Goal: Book appointment/travel/reservation

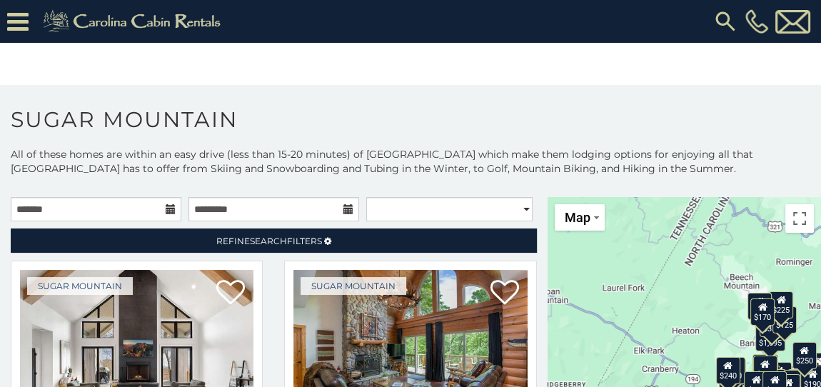
click at [166, 209] on icon at bounding box center [171, 209] width 10 height 10
click at [166, 210] on icon at bounding box center [171, 209] width 10 height 10
click at [166, 211] on icon at bounding box center [171, 209] width 10 height 10
click at [168, 208] on icon at bounding box center [171, 209] width 10 height 10
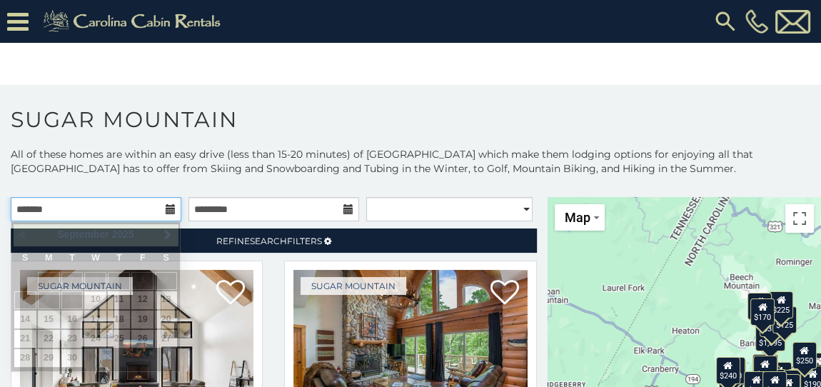
click at [128, 209] on input "text" at bounding box center [96, 209] width 171 height 24
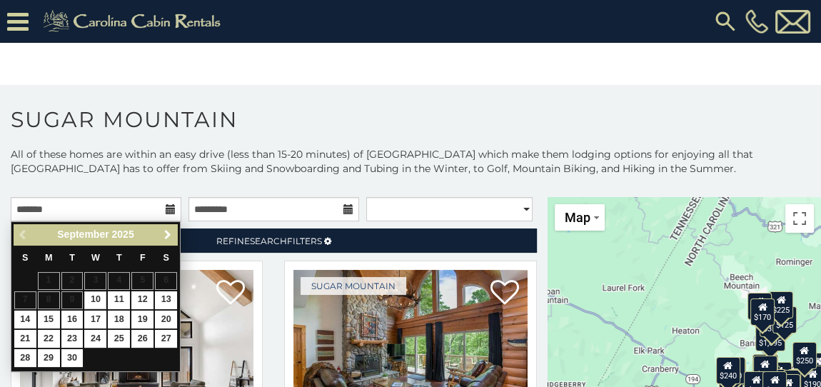
click at [163, 238] on span "Next" at bounding box center [167, 234] width 11 height 11
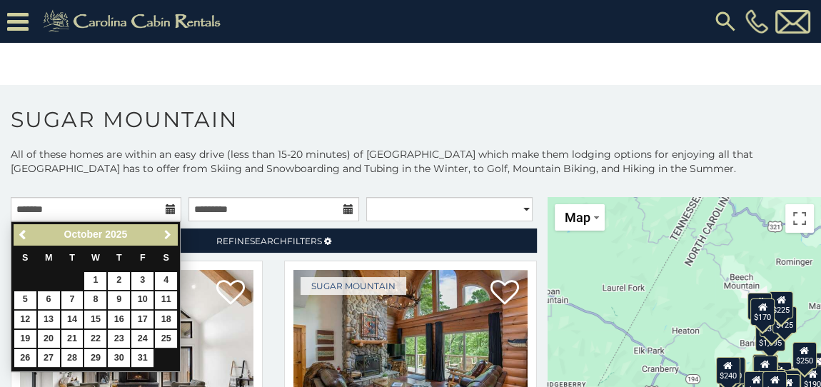
click at [163, 238] on span "Next" at bounding box center [167, 234] width 11 height 11
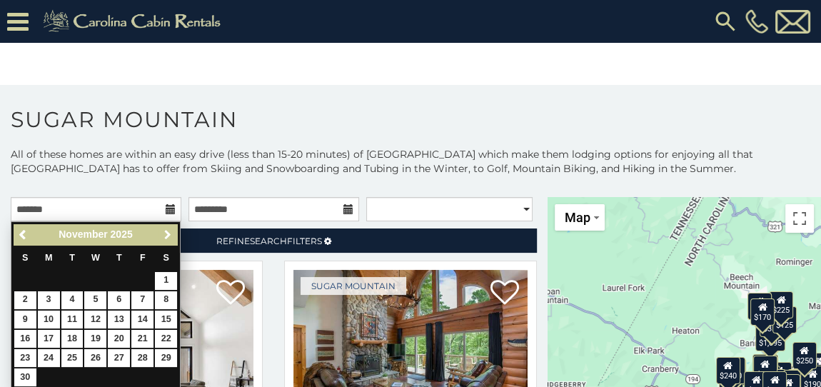
click at [163, 238] on span "Next" at bounding box center [167, 234] width 11 height 11
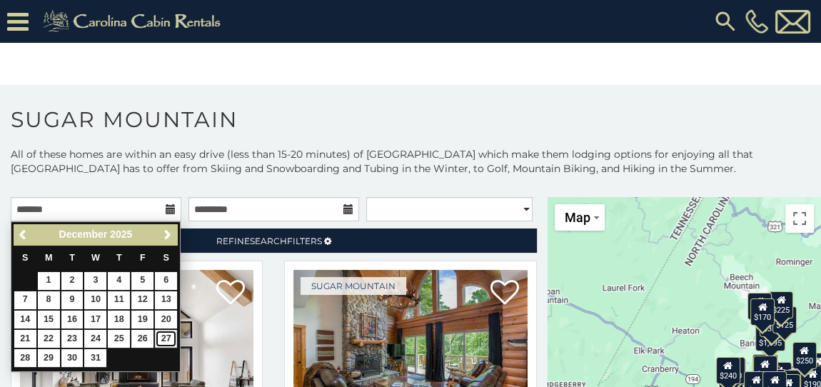
click at [163, 335] on link "27" at bounding box center [166, 339] width 22 height 18
type input "**********"
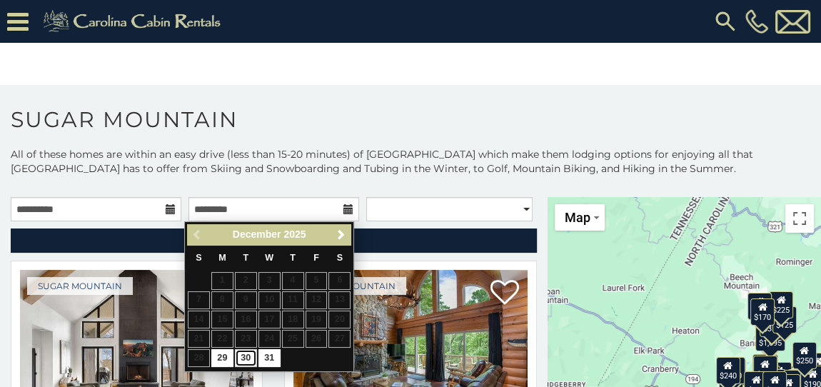
click at [250, 353] on link "30" at bounding box center [246, 358] width 22 height 18
type input "**********"
